Goal: Task Accomplishment & Management: Use online tool/utility

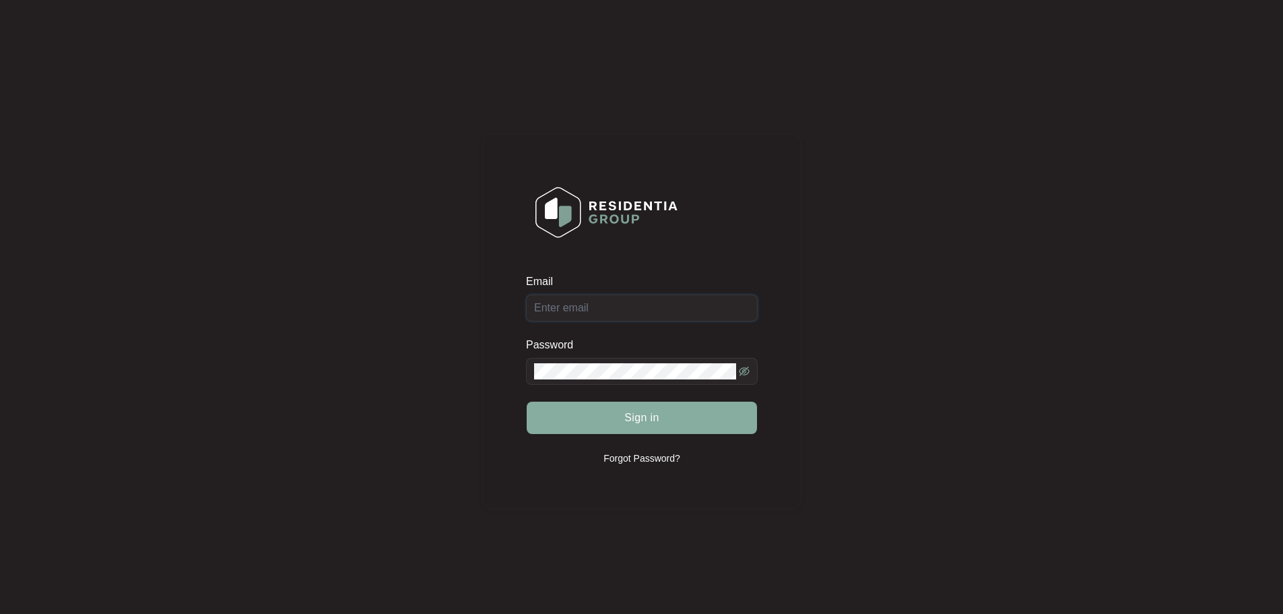
type input "[EMAIL_ADDRESS][DOMAIN_NAME]"
click at [659, 418] on button "Sign in" at bounding box center [642, 417] width 230 height 32
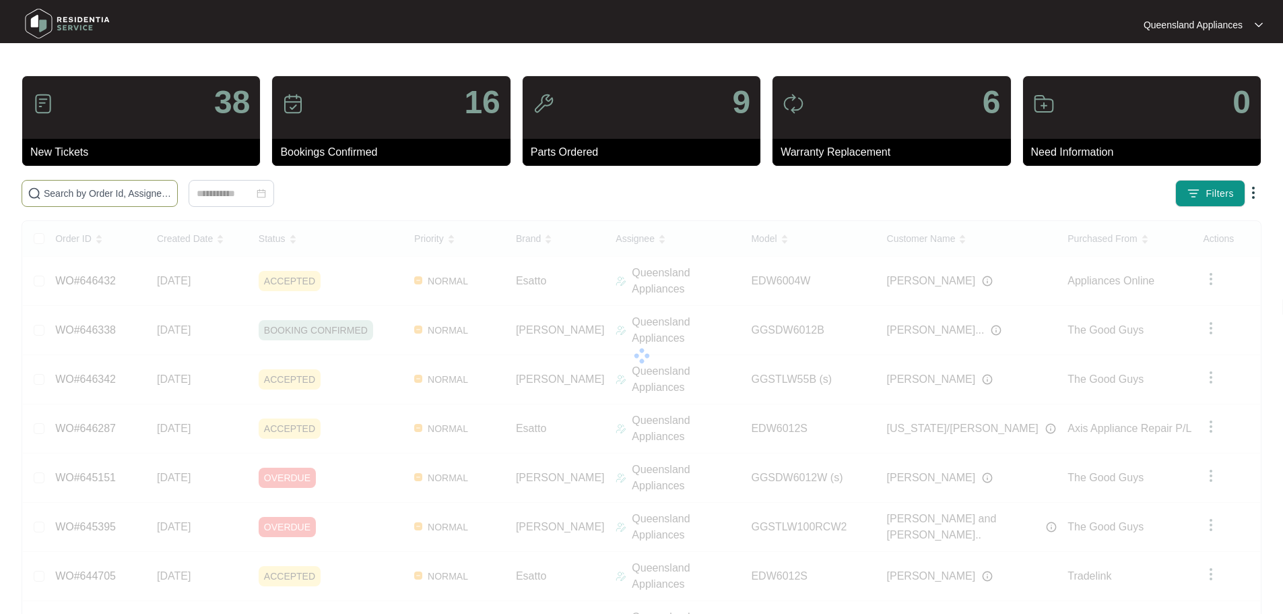
click at [172, 194] on input "text" at bounding box center [108, 193] width 128 height 15
paste input "632648"
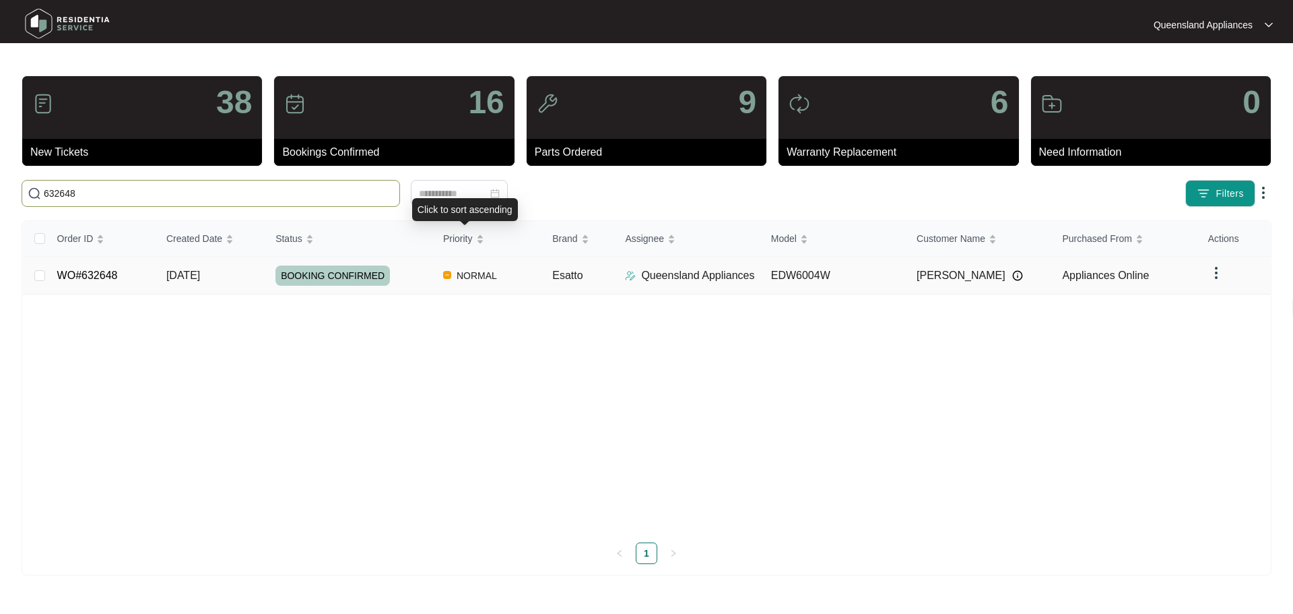
type input "632648"
click at [424, 276] on div "BOOKING CONFIRMED" at bounding box center [354, 275] width 157 height 20
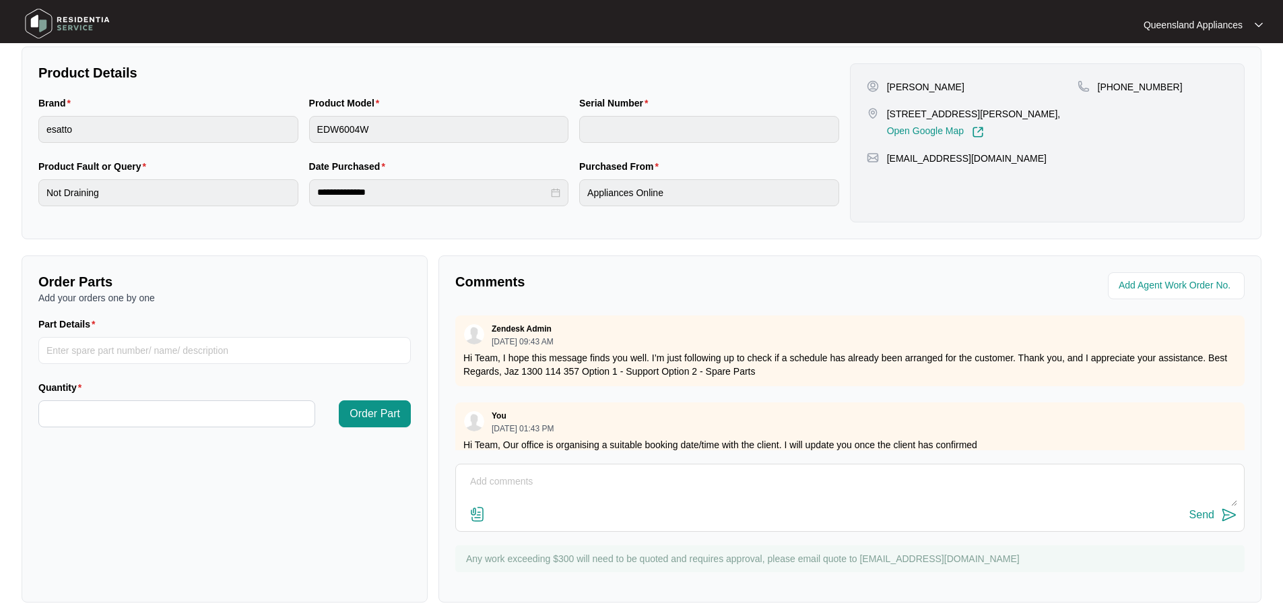
scroll to position [280, 0]
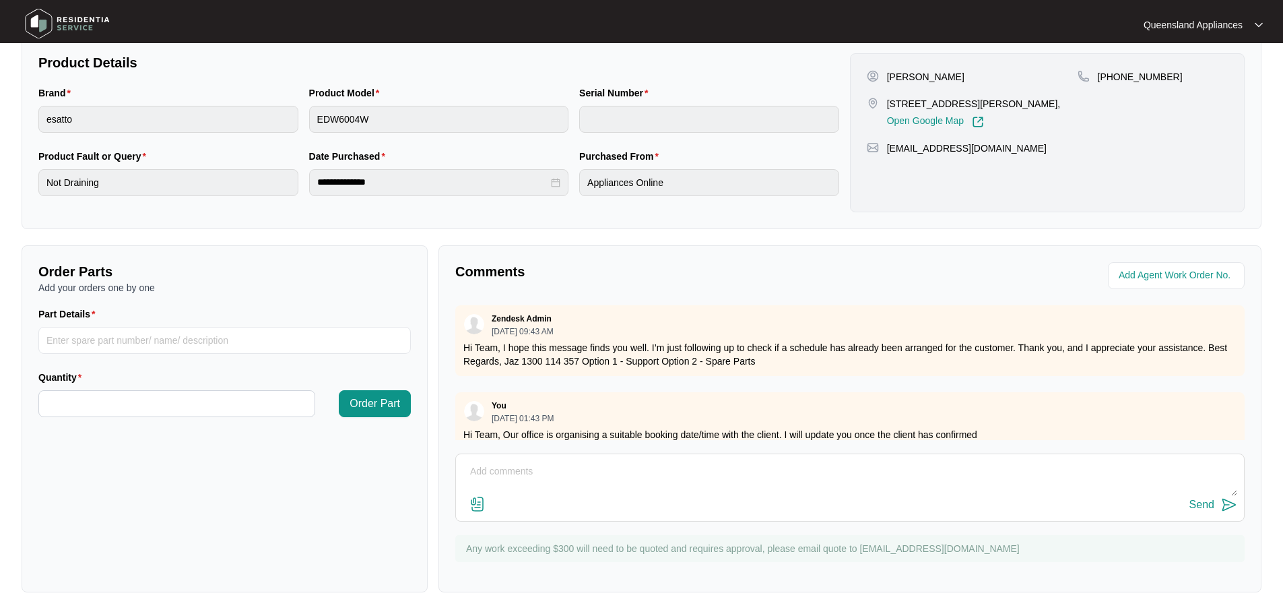
click at [641, 469] on textarea at bounding box center [850, 478] width 775 height 35
paste textarea "Called to dishwasher not draining. EDW6004W. Tech attended and confirmed the dr…"
click at [535, 490] on textarea "Called to dishwasher not draining. EDW6004W. Tech attended and confirmed the dr…" at bounding box center [850, 478] width 775 height 35
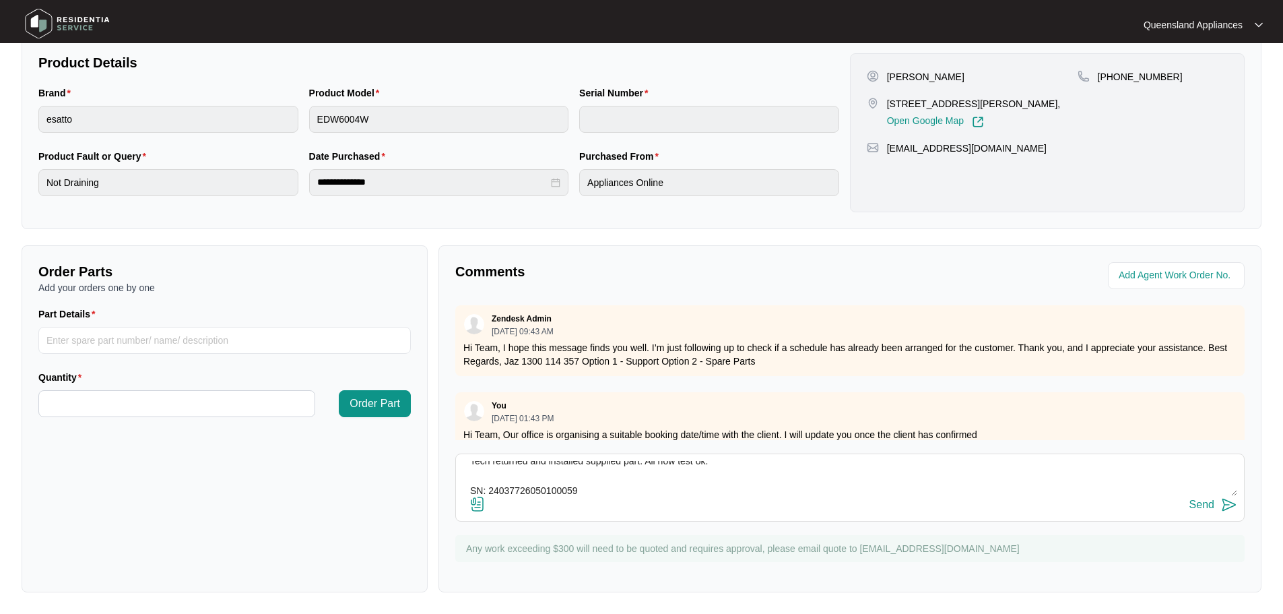
type textarea "Called to dishwasher not draining. EDW6004W. Tech attended and confirmed the dr…"
click at [1226, 501] on img at bounding box center [1229, 504] width 16 height 16
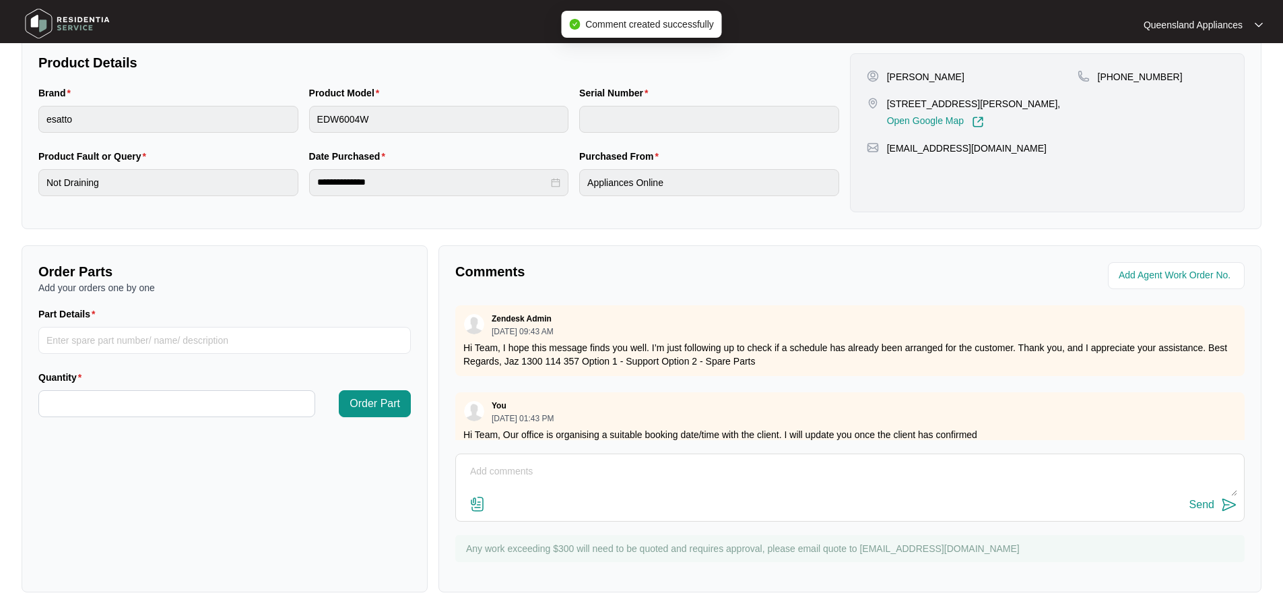
scroll to position [11, 0]
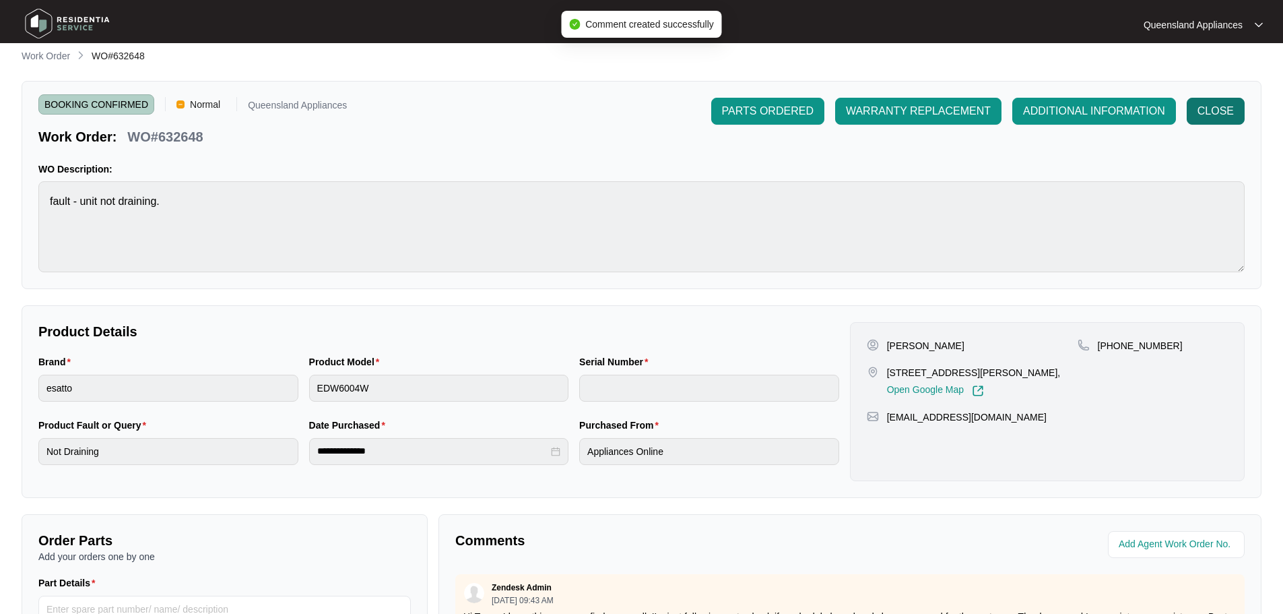
click at [1225, 115] on span "CLOSE" at bounding box center [1216, 111] width 36 height 16
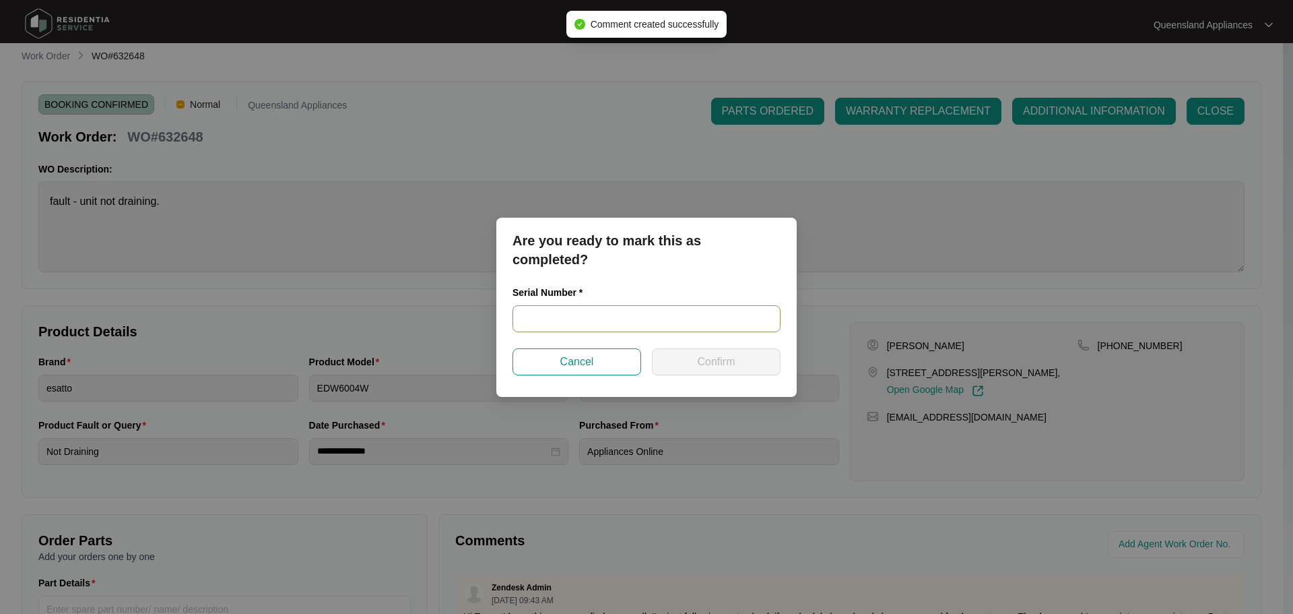
click at [664, 309] on input "text" at bounding box center [647, 318] width 268 height 27
paste input "24037726050100059"
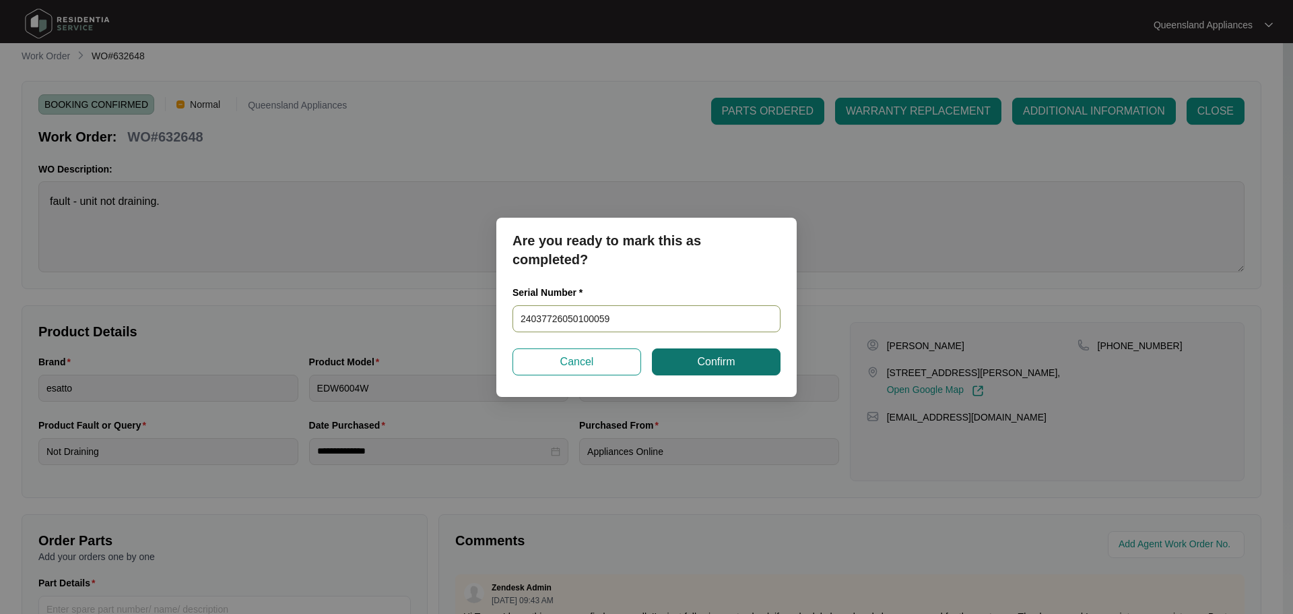
type input "24037726050100059"
click at [706, 362] on span "Confirm" at bounding box center [716, 362] width 38 height 16
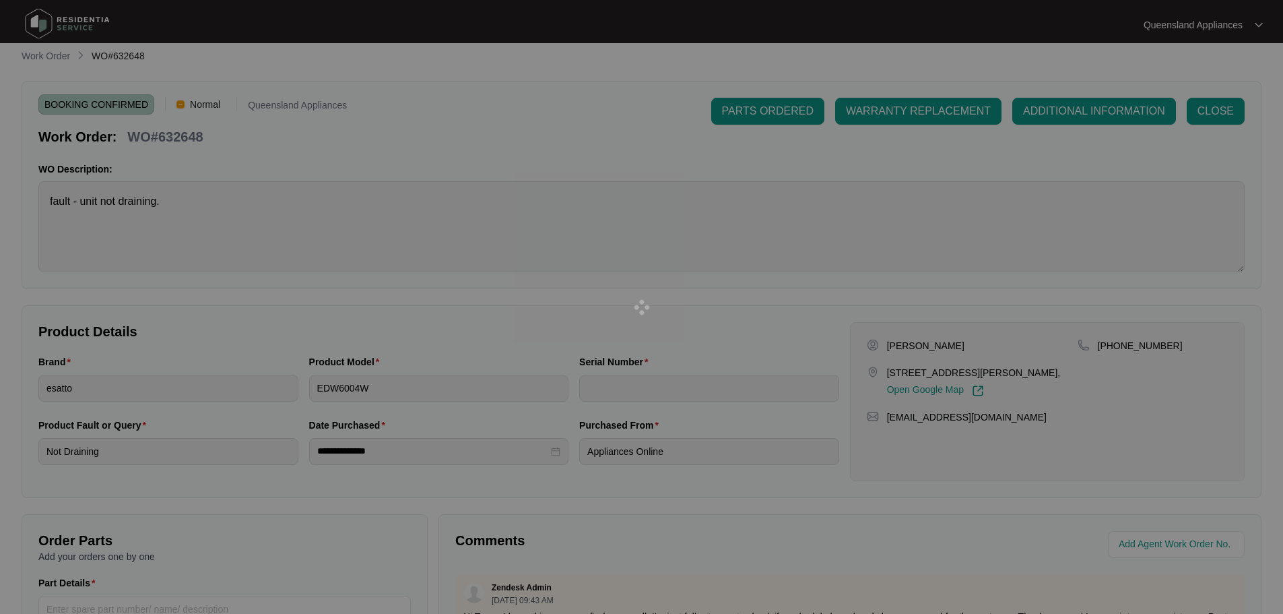
type input "24037726050100059"
